Goal: Task Accomplishment & Management: Manage account settings

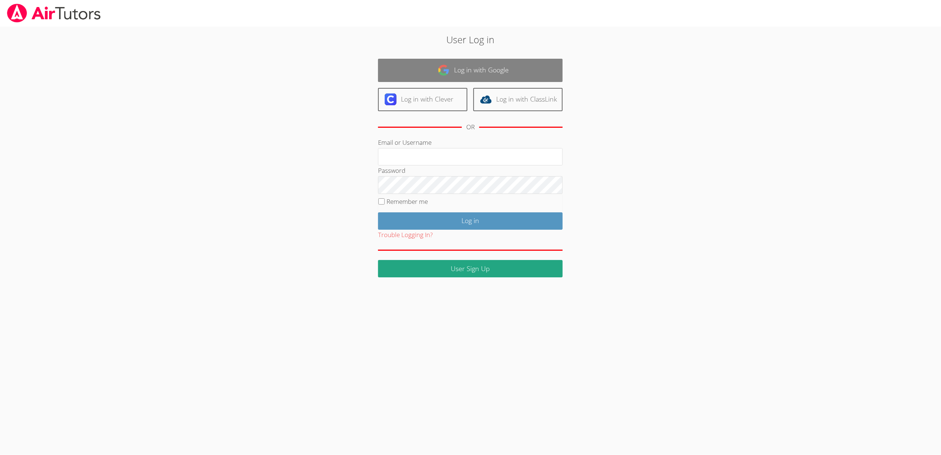
type input "[EMAIL_ADDRESS][DOMAIN_NAME]"
click at [538, 72] on link "Log in with Google" at bounding box center [470, 70] width 185 height 23
